Goal: Task Accomplishment & Management: Manage account settings

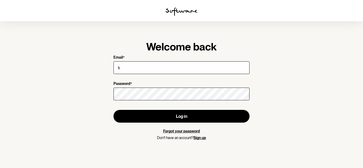
type input "[EMAIL_ADDRESS][DOMAIN_NAME]"
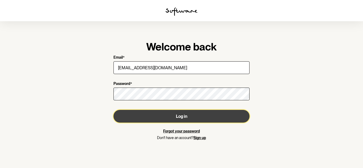
click at [177, 116] on button "Log in" at bounding box center [181, 116] width 136 height 13
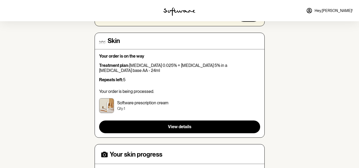
scroll to position [80, 0]
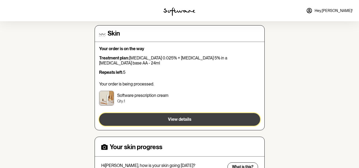
click at [171, 117] on span "View details" at bounding box center [179, 119] width 23 height 5
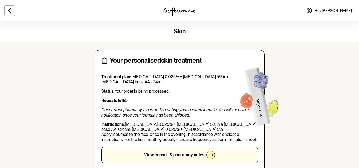
click at [212, 154] on icon at bounding box center [211, 155] width 4 height 4
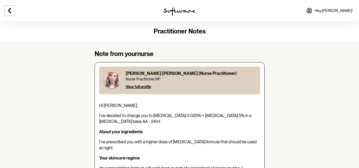
click at [313, 10] on icon at bounding box center [309, 10] width 6 height 6
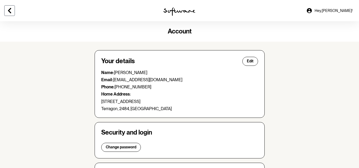
click at [11, 11] on icon at bounding box center [9, 10] width 6 height 6
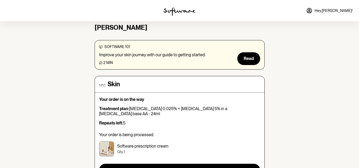
scroll to position [27, 0]
